Goal: Task Accomplishment & Management: Manage account settings

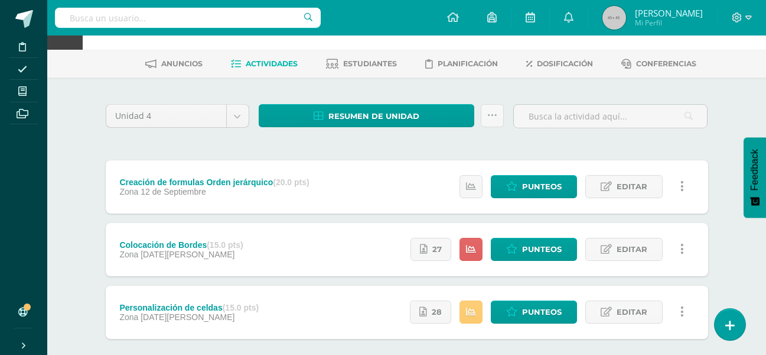
scroll to position [59, 0]
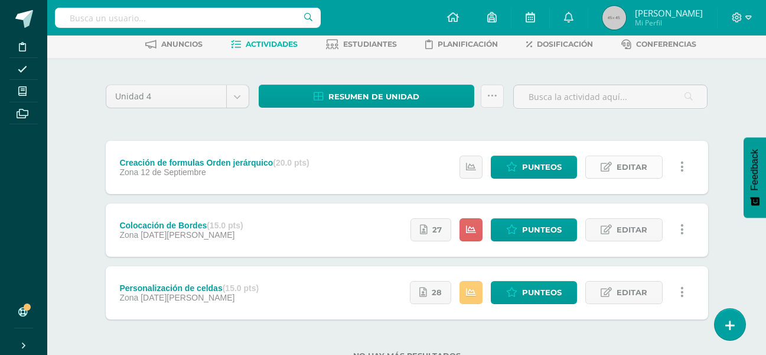
click at [629, 159] on span "Editar" at bounding box center [632, 167] width 31 height 22
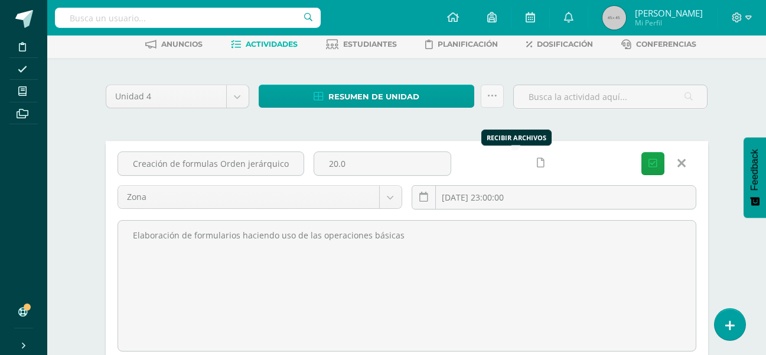
click at [537, 163] on icon at bounding box center [541, 163] width 8 height 10
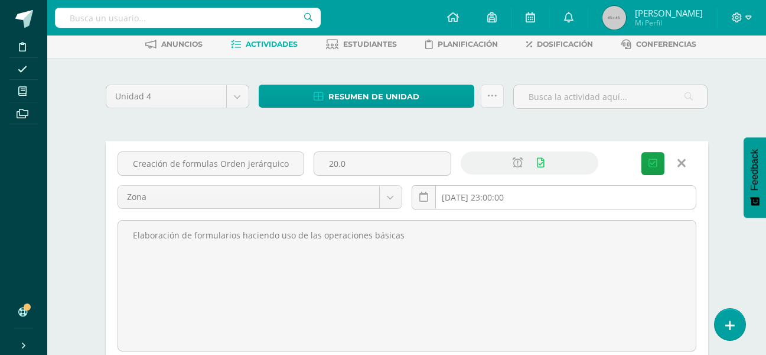
click at [546, 197] on input "2025-09-12 23:00:00" at bounding box center [554, 197] width 284 height 23
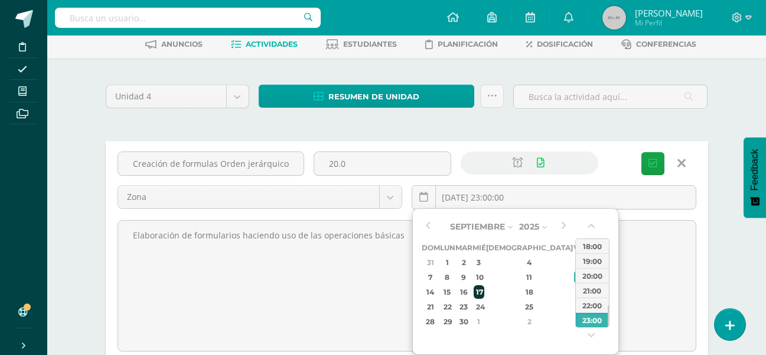
click at [485, 288] on div "17" at bounding box center [479, 292] width 11 height 14
type input "2025-09-17 23:00"
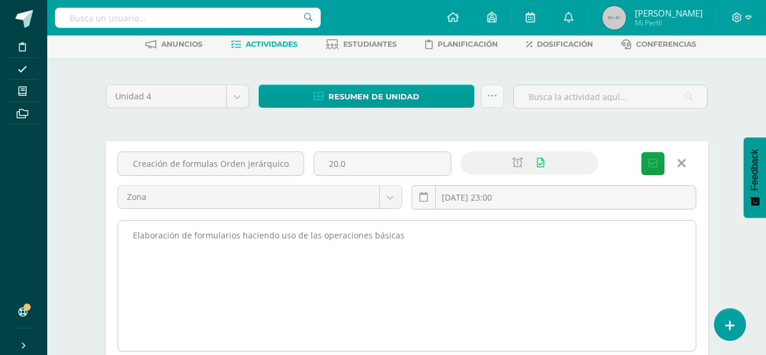
click at [628, 239] on textarea "Elaboración de formularios haciendo uso de las operaciones básicas" at bounding box center [407, 285] width 578 height 130
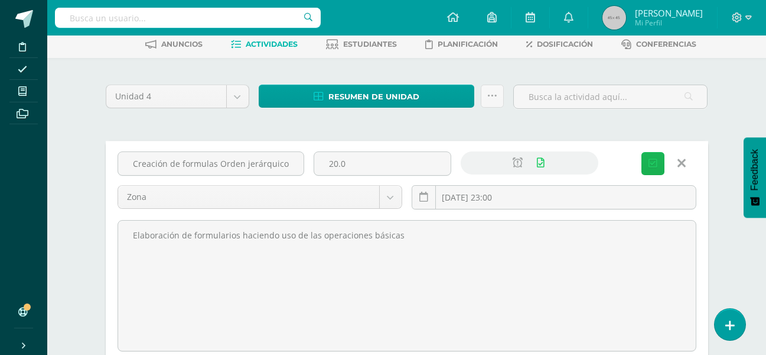
click at [0, 0] on span "Guardar" at bounding box center [0, 0] width 0 height 0
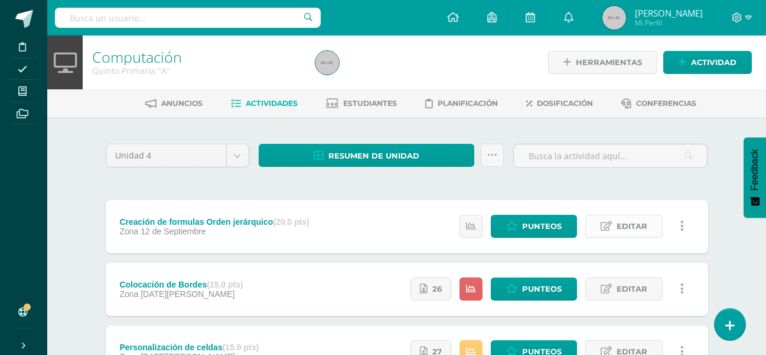
click at [613, 226] on link "Editar" at bounding box center [624, 226] width 77 height 23
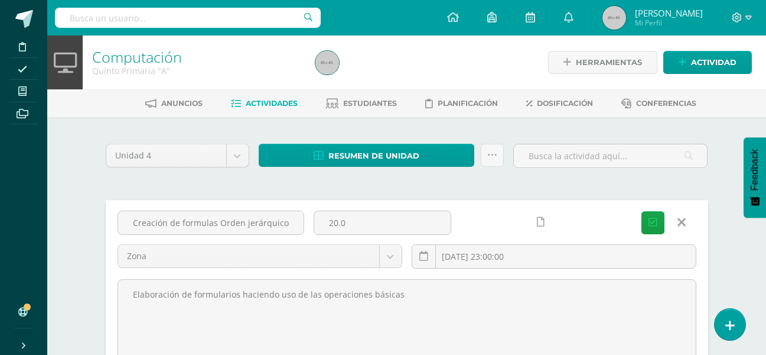
drag, startPoint x: 424, startPoint y: 291, endPoint x: 69, endPoint y: 264, distance: 356.1
click at [69, 264] on div "Computación Quinto Primaria "A" Herramientas Detalle de asistencias Actividad A…" at bounding box center [406, 330] width 719 height 590
paste textarea "tamaño de fuente 16, todo decorado en color azul valor 1 = 100, 20, 75, 40, 25 …"
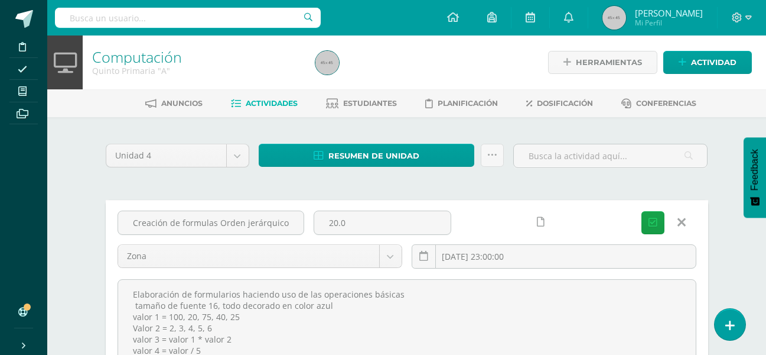
scroll to position [35, 0]
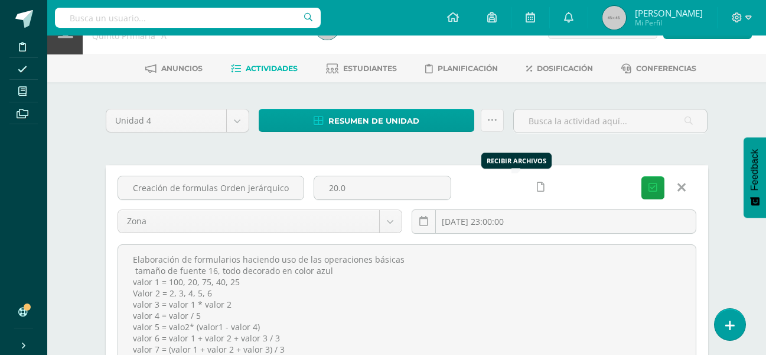
type textarea "Elaboración de formularios haciendo uso de las operaciones básicas tamaño de fu…"
click at [537, 182] on icon at bounding box center [541, 187] width 8 height 10
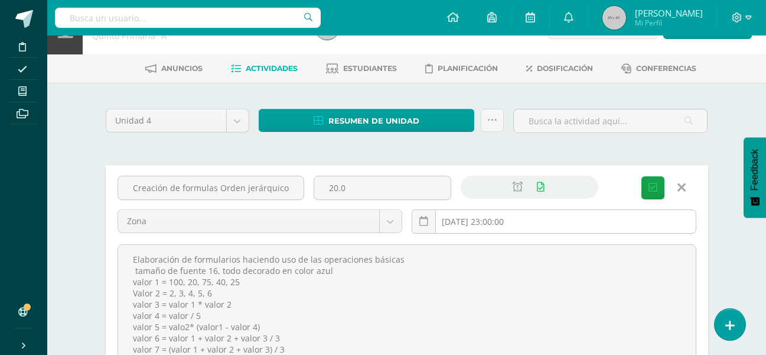
click at [542, 226] on input "2025-09-12 23:00:00" at bounding box center [554, 221] width 284 height 23
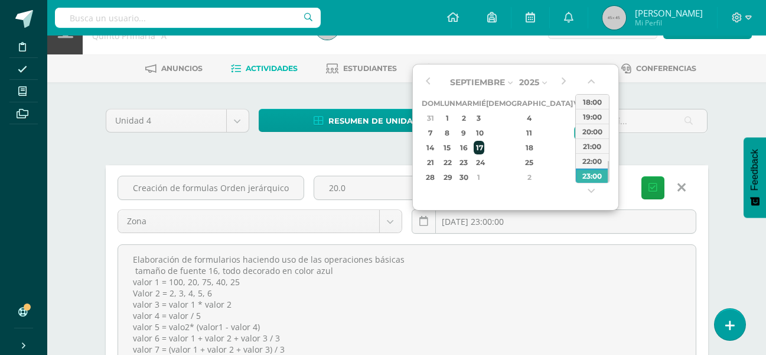
click at [485, 148] on div "17" at bounding box center [479, 148] width 11 height 14
type input "2025-09-17 23:00"
click at [594, 180] on div "23:00" at bounding box center [592, 175] width 33 height 15
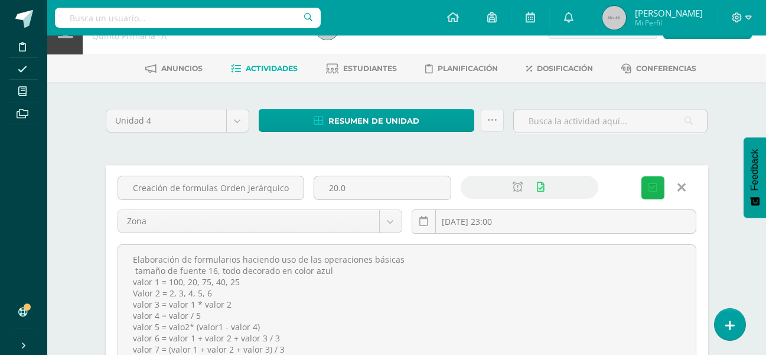
click at [0, 0] on span "Guardar" at bounding box center [0, 0] width 0 height 0
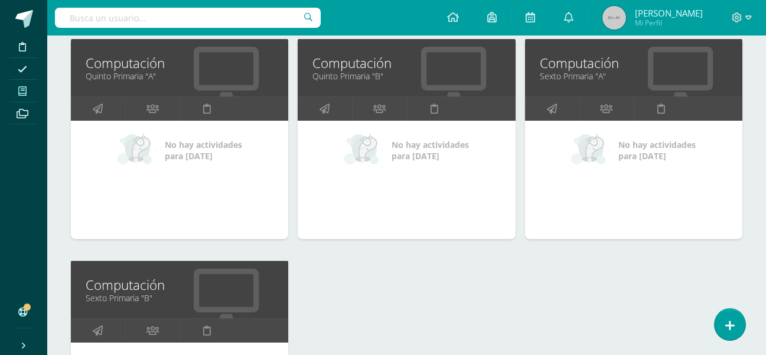
scroll to position [827, 0]
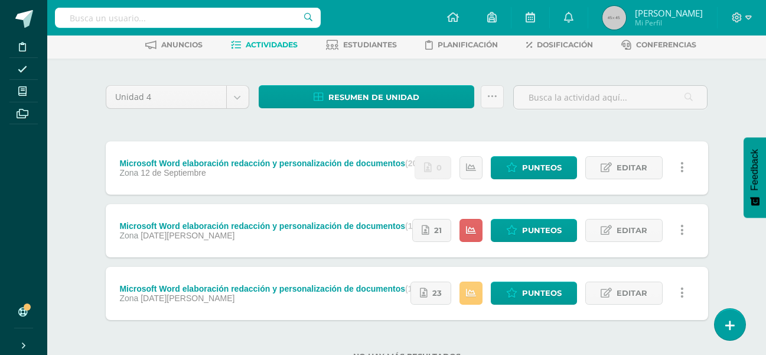
scroll to position [59, 0]
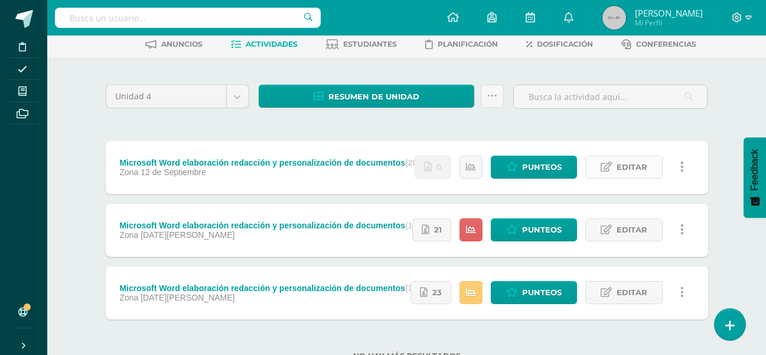
click at [620, 161] on span "Editar" at bounding box center [632, 167] width 31 height 22
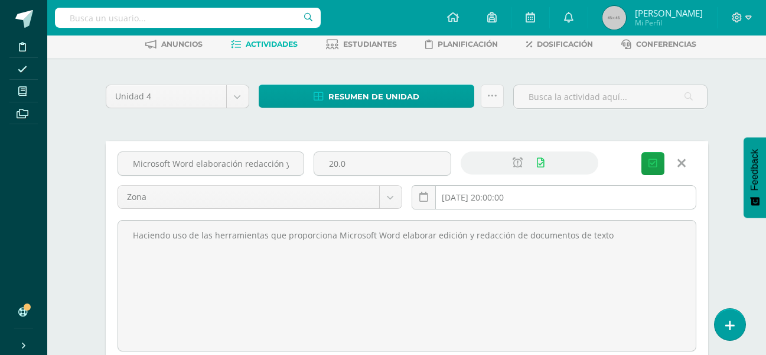
click at [544, 199] on input "[DATE] 20:00:00" at bounding box center [554, 197] width 284 height 23
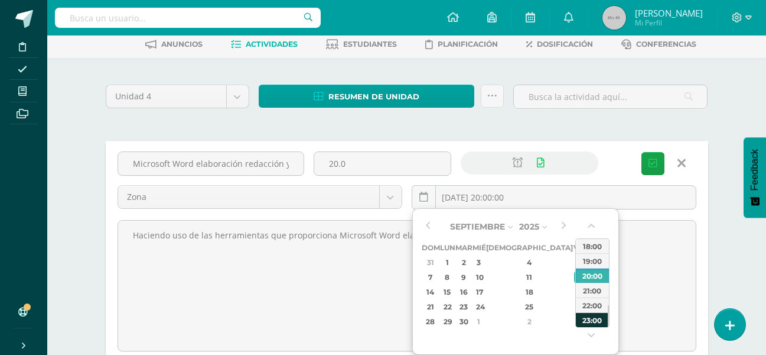
click at [590, 320] on div "23:00" at bounding box center [592, 319] width 33 height 15
type input "2025-09-12 23:00"
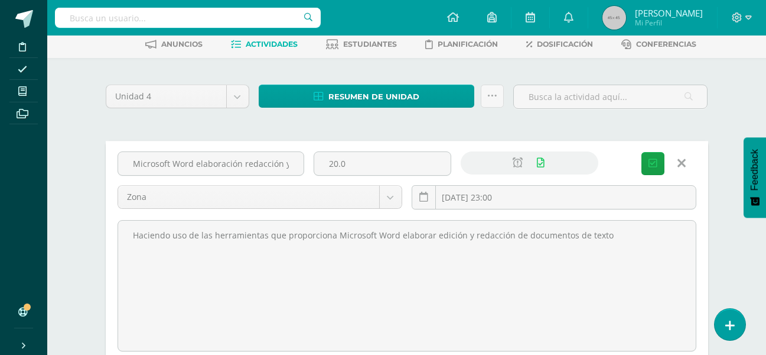
drag, startPoint x: 611, startPoint y: 239, endPoint x: -31, endPoint y: 223, distance: 642.5
click at [0, 223] on html "Disciplina Asistencia Mis cursos Archivos Soporte Ayuda Reportar un problema Ce…" at bounding box center [383, 254] width 766 height 626
paste textarea "Haciendo uso de las herramientas de Word elabore la página 103 de su libro de C…"
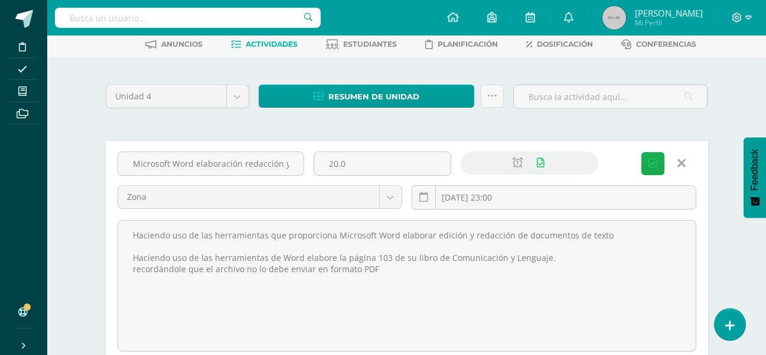
type textarea "Haciendo uso de las herramientas que proporciona Microsoft Word elaborar edició…"
click at [0, 0] on span "Guardar" at bounding box center [0, 0] width 0 height 0
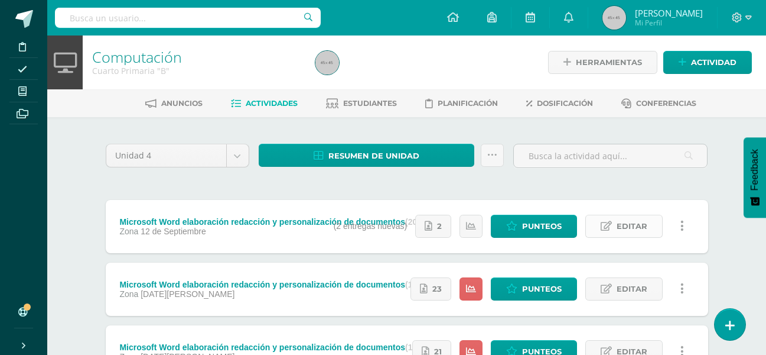
click at [639, 223] on span "Editar" at bounding box center [632, 226] width 31 height 22
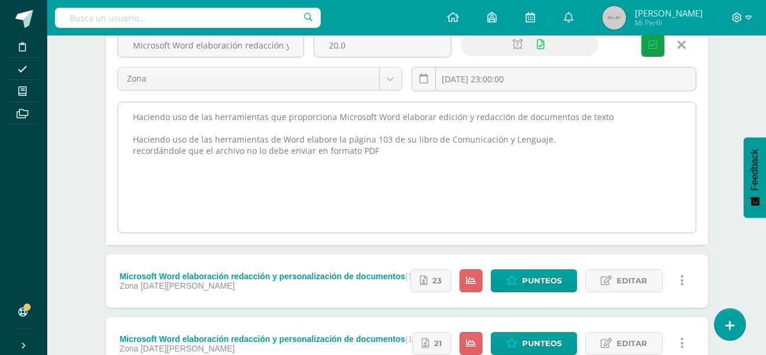
scroll to position [118, 0]
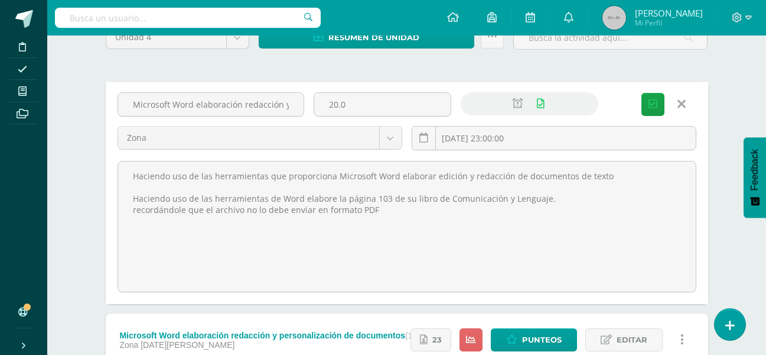
drag, startPoint x: 387, startPoint y: 217, endPoint x: 84, endPoint y: 150, distance: 310.4
click at [84, 150] on div "Unidad 4 Unidad 1 Unidad 2 Unidad 3 Unidad 4 Resumen de unidad Descargar como H…" at bounding box center [407, 253] width 650 height 509
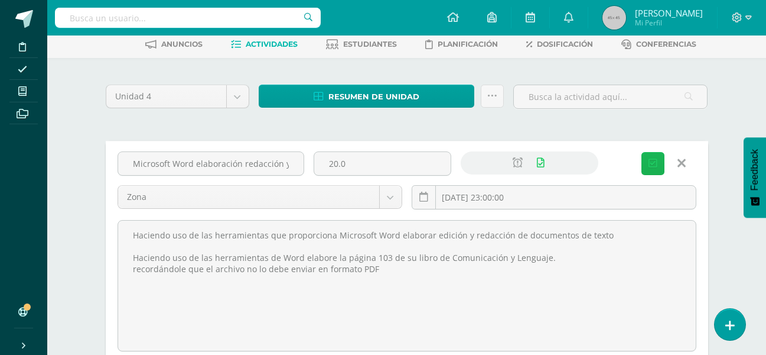
click at [0, 0] on span "Guardar" at bounding box center [0, 0] width 0 height 0
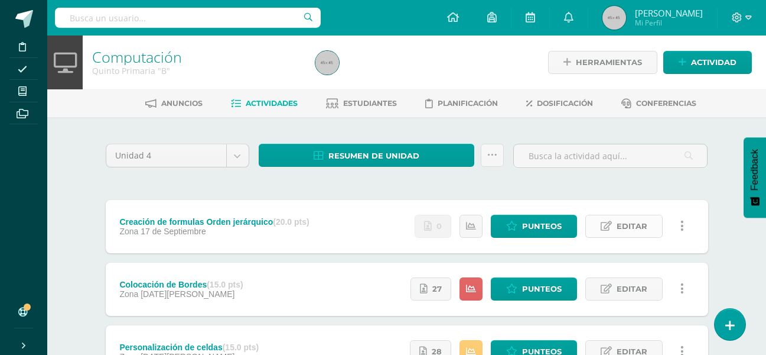
click at [616, 222] on link "Editar" at bounding box center [624, 226] width 77 height 23
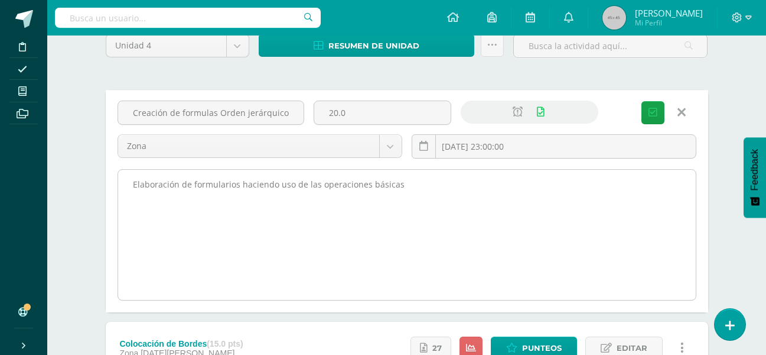
scroll to position [118, 0]
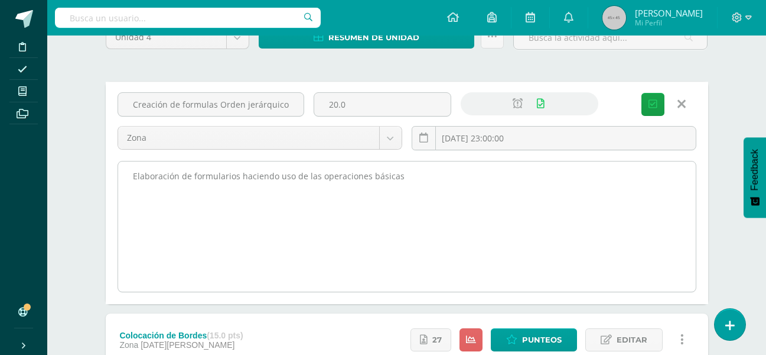
click at [422, 181] on textarea "Elaboración de formularios haciendo uso de las operaciones básicas" at bounding box center [407, 226] width 578 height 130
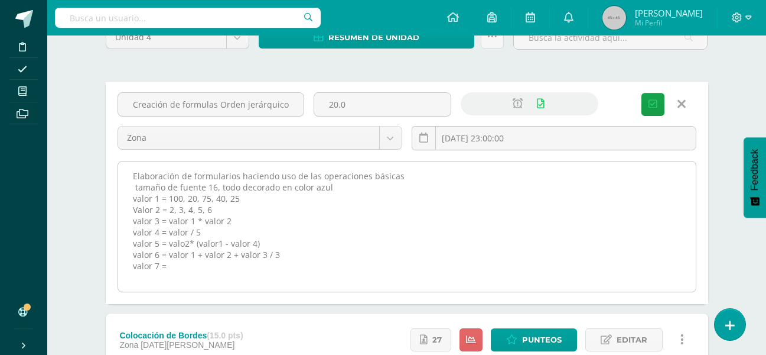
drag, startPoint x: 166, startPoint y: 254, endPoint x: 280, endPoint y: 255, distance: 114.1
click at [280, 255] on textarea "Elaboración de formularios haciendo uso de las operaciones básicas" at bounding box center [407, 226] width 578 height 130
click at [173, 268] on textarea "Elaboración de formularios haciendo uso de las operaciones básicas" at bounding box center [407, 226] width 578 height 130
paste textarea "valor 1 + valor 2 + valor 3 / 3"
drag, startPoint x: 239, startPoint y: 272, endPoint x: 197, endPoint y: 268, distance: 42.8
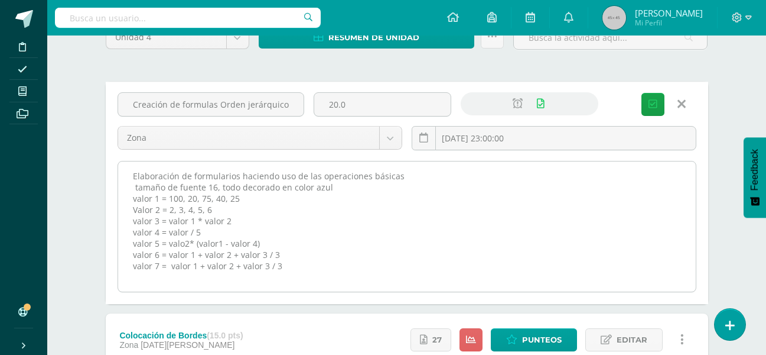
click at [232, 272] on textarea "Elaboración de formularios haciendo uso de las operaciones básicas" at bounding box center [407, 226] width 578 height 130
click at [169, 265] on textarea "Elaboración de formularios haciendo uso de las operaciones básicas" at bounding box center [407, 226] width 578 height 130
click at [265, 267] on textarea "Elaboración de formularios haciendo uso de las operaciones básicas" at bounding box center [407, 226] width 578 height 130
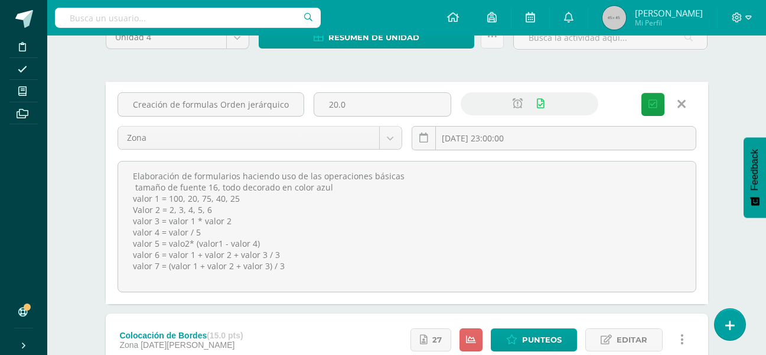
drag, startPoint x: 288, startPoint y: 267, endPoint x: 128, endPoint y: 159, distance: 192.9
click at [128, 160] on div "Elaboración de formularios haciendo uso de las operaciones básicas" at bounding box center [407, 226] width 589 height 132
type textarea "Elaboración de formularios haciendo uso de las operaciones básicas tamaño de fu…"
click at [0, 0] on span "Guardar" at bounding box center [0, 0] width 0 height 0
